Goal: Information Seeking & Learning: Learn about a topic

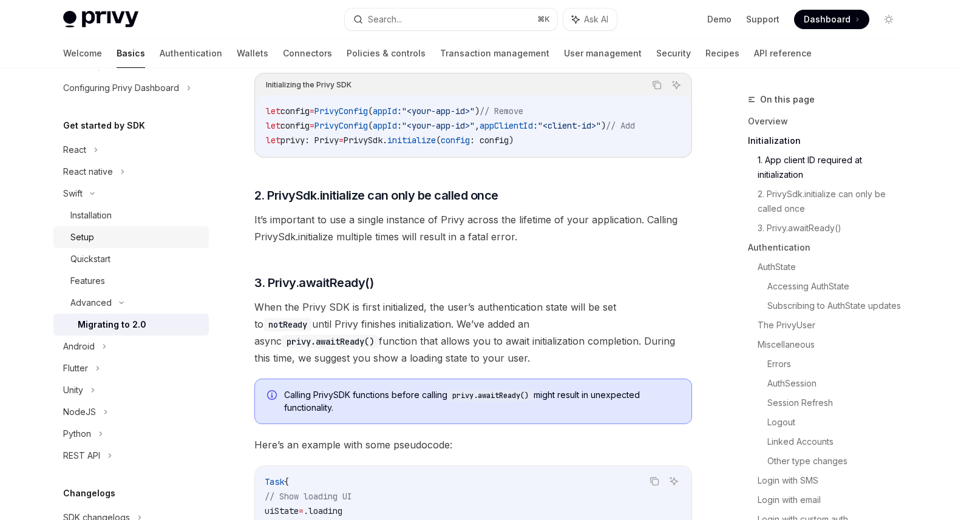
scroll to position [104, 0]
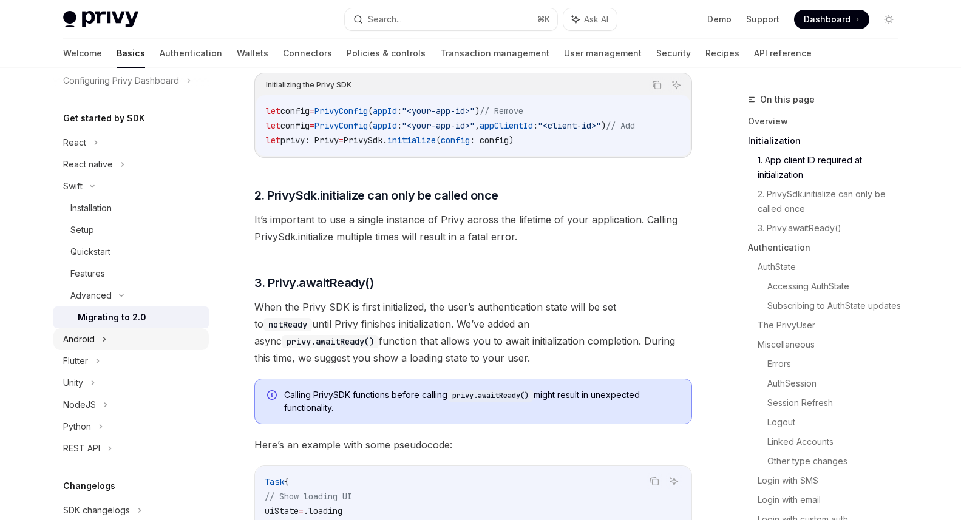
click at [106, 328] on div "Android" at bounding box center [130, 339] width 155 height 22
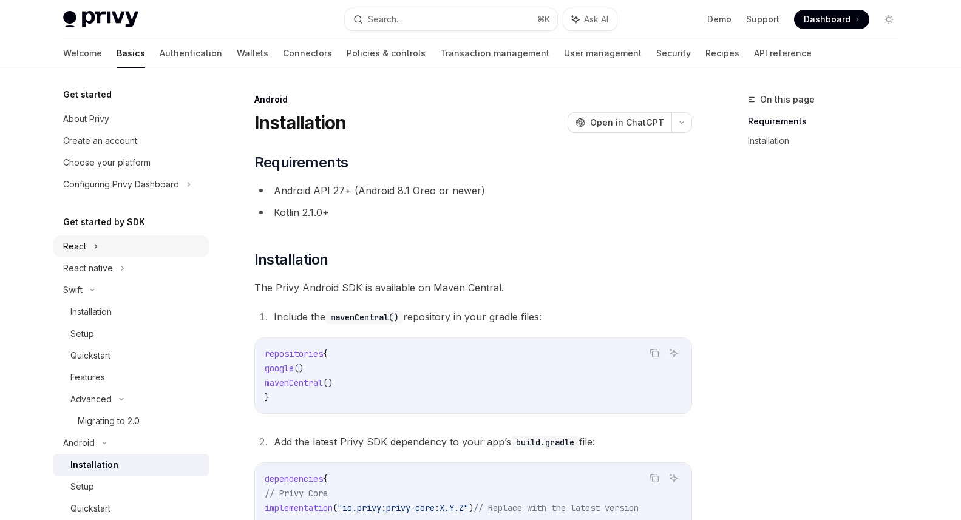
click at [90, 254] on div "React" at bounding box center [130, 246] width 155 height 22
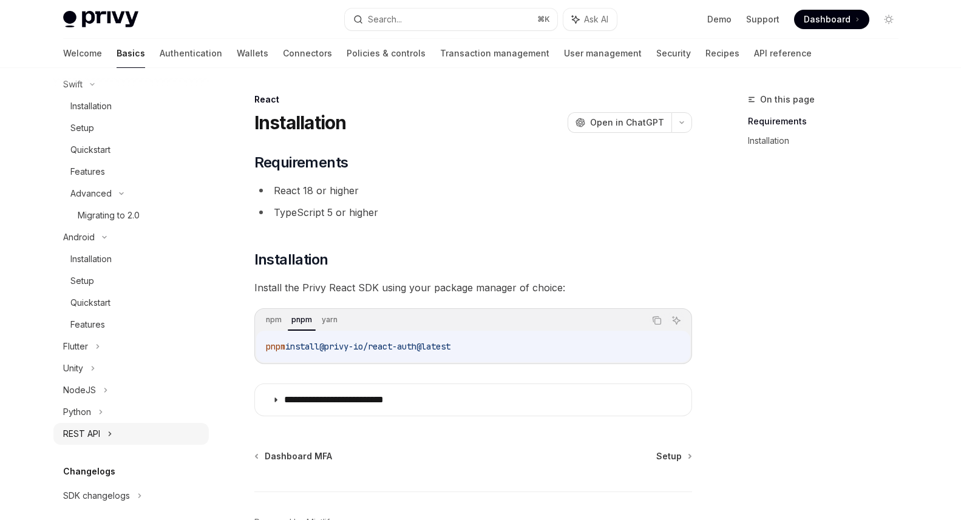
scroll to position [321, 0]
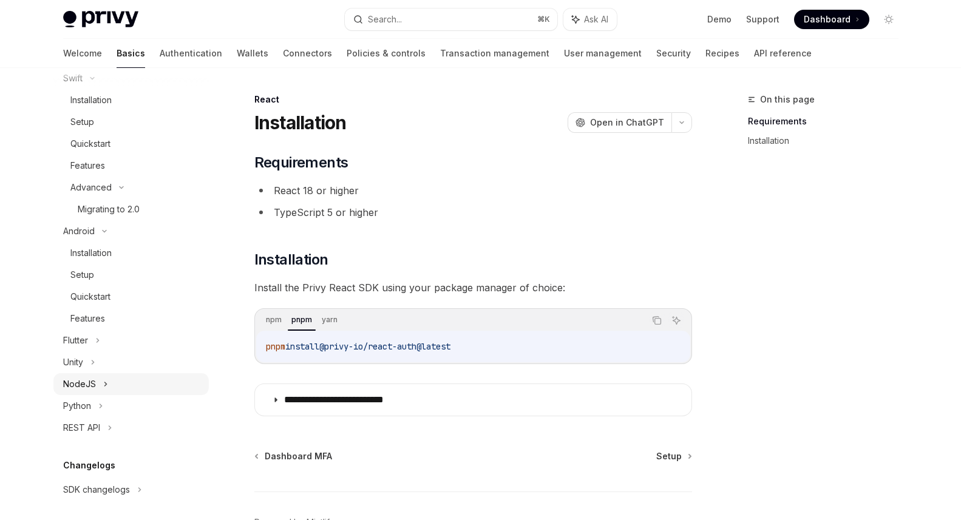
click at [131, 389] on div "NodeJS" at bounding box center [130, 384] width 155 height 22
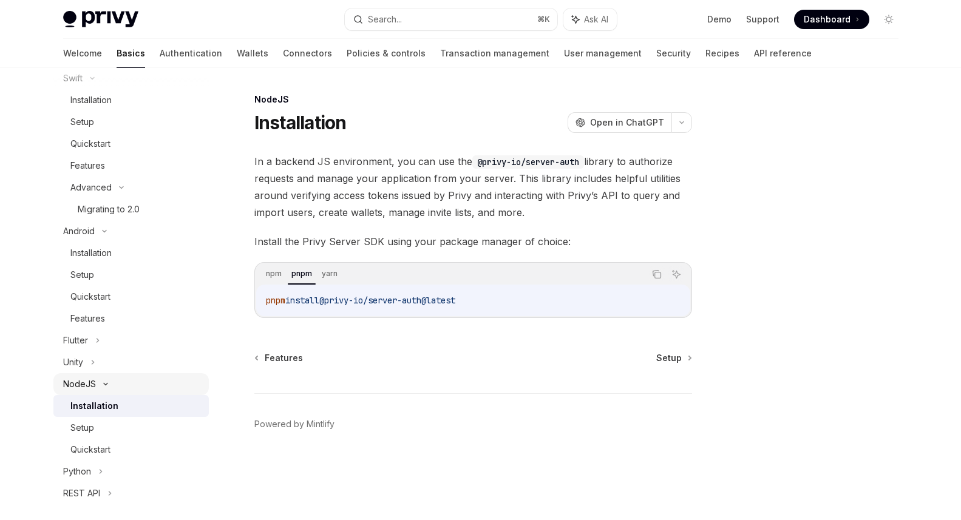
scroll to position [374, 0]
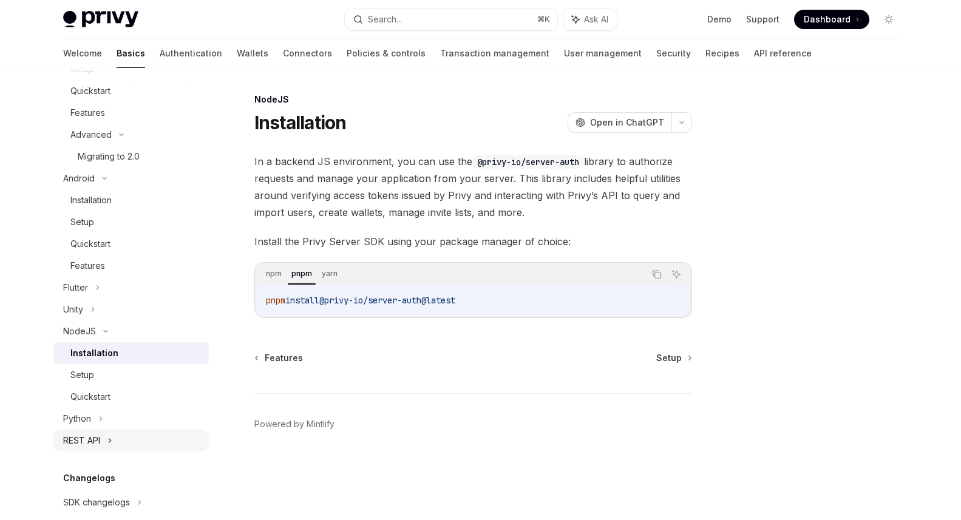
click at [130, 439] on div "REST API" at bounding box center [130, 441] width 155 height 22
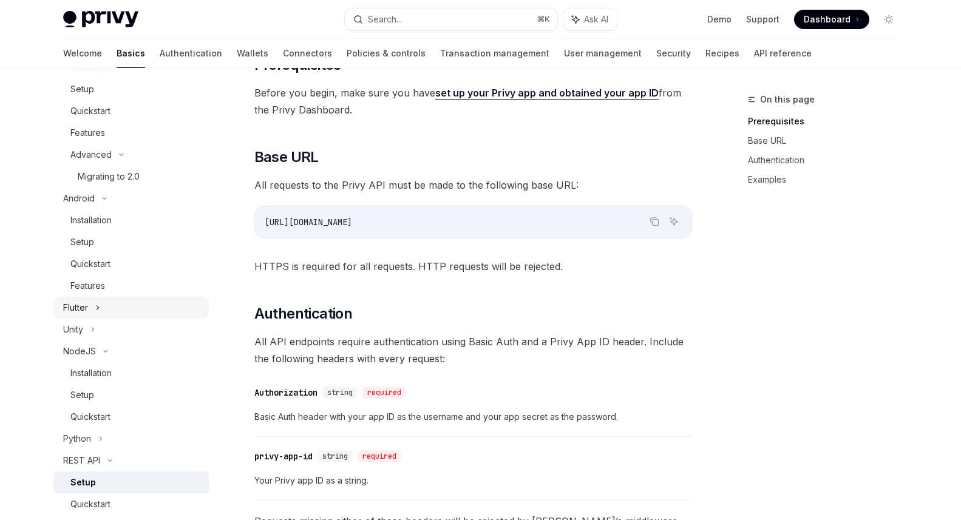
scroll to position [348, 0]
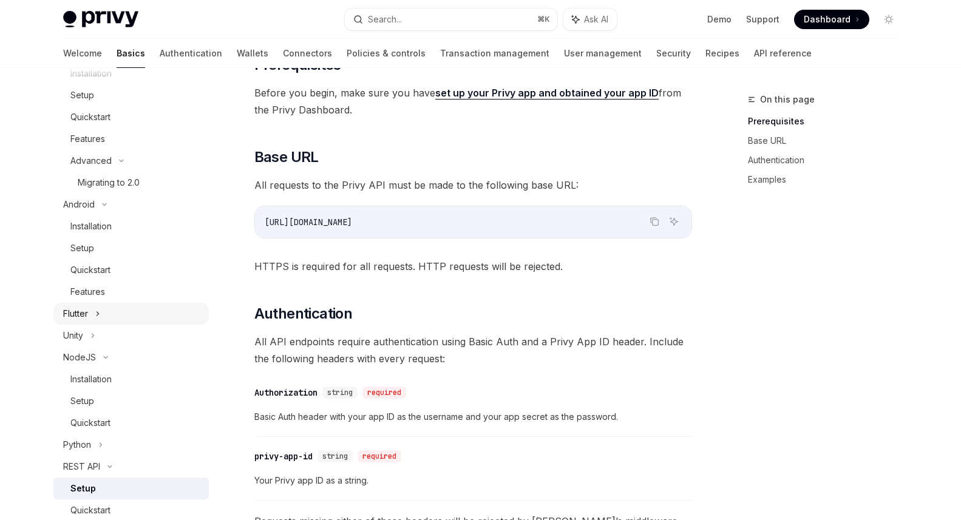
click at [124, 316] on div "Flutter" at bounding box center [130, 314] width 155 height 22
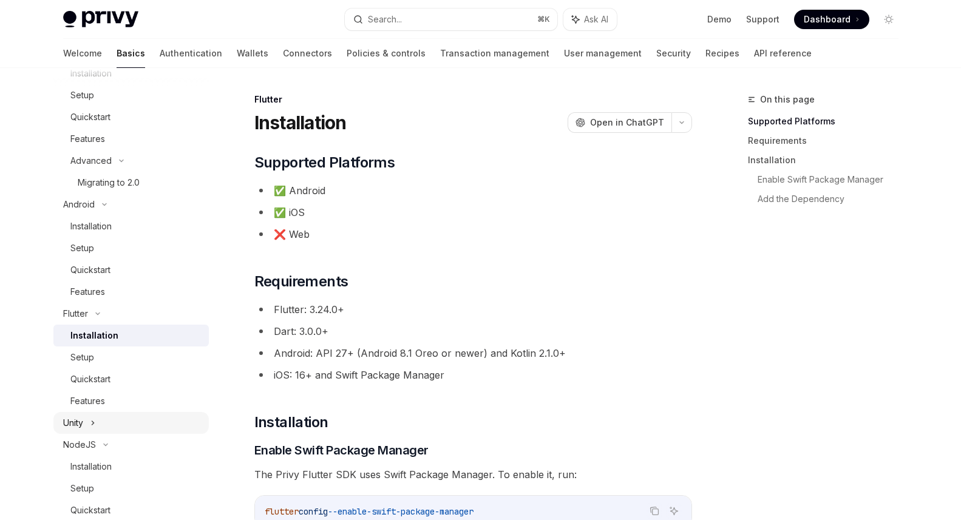
click at [108, 428] on div "Unity" at bounding box center [130, 423] width 155 height 22
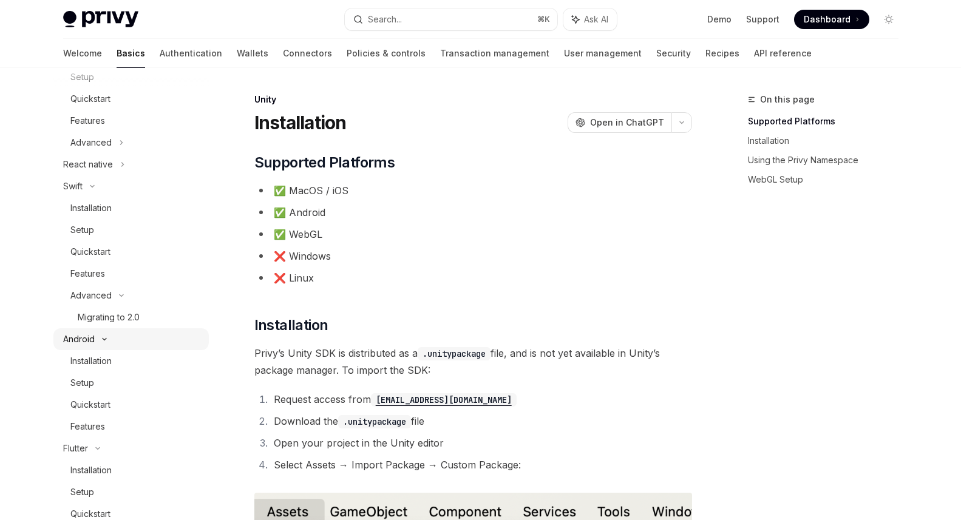
scroll to position [199, 0]
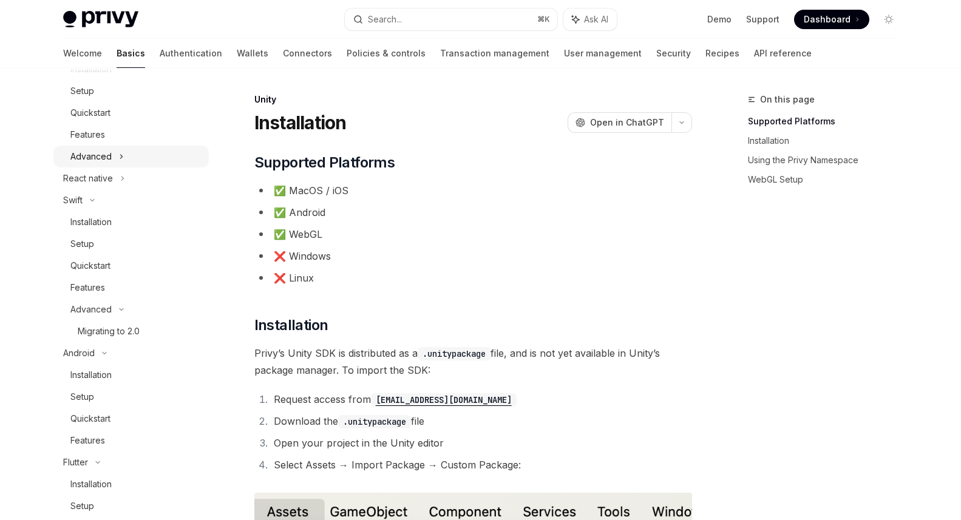
click at [122, 164] on div "Advanced" at bounding box center [130, 157] width 155 height 22
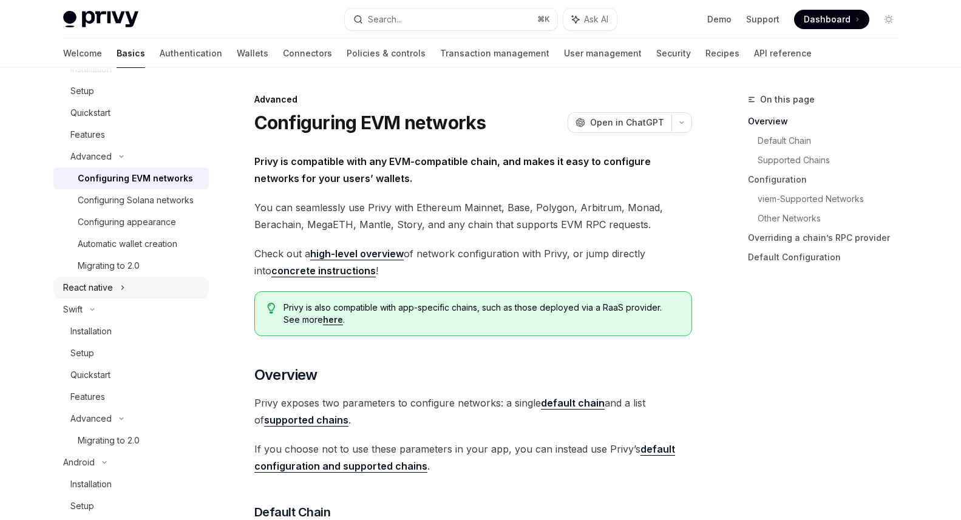
click at [109, 293] on div "React native" at bounding box center [88, 287] width 50 height 15
type textarea "*"
